Goal: Task Accomplishment & Management: Manage account settings

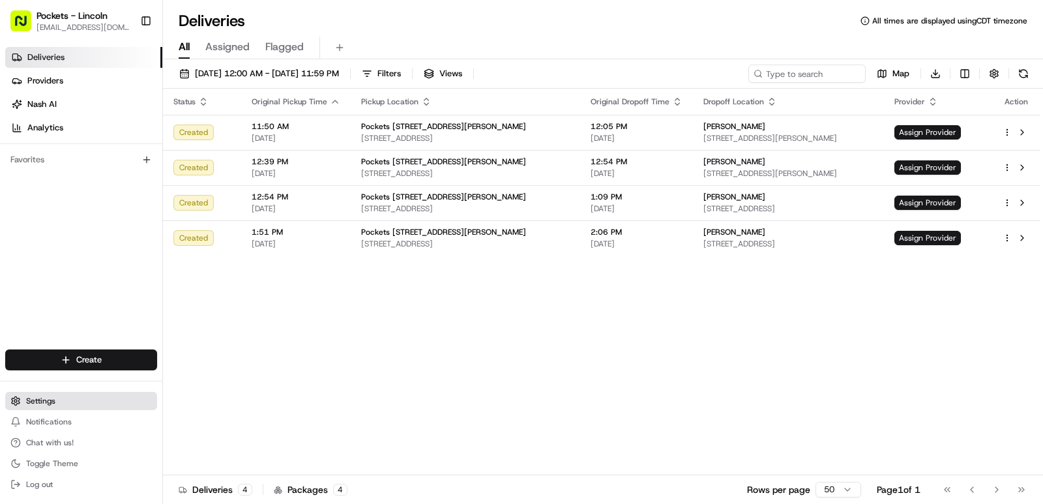
click at [66, 404] on button "Settings" at bounding box center [81, 401] width 152 height 18
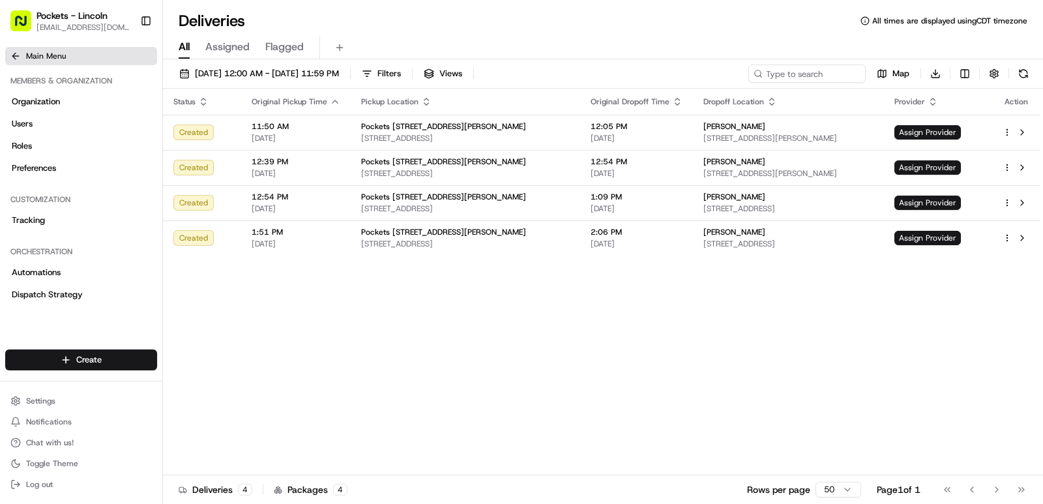
click at [15, 53] on icon at bounding box center [15, 56] width 10 height 10
